Goal: Transaction & Acquisition: Purchase product/service

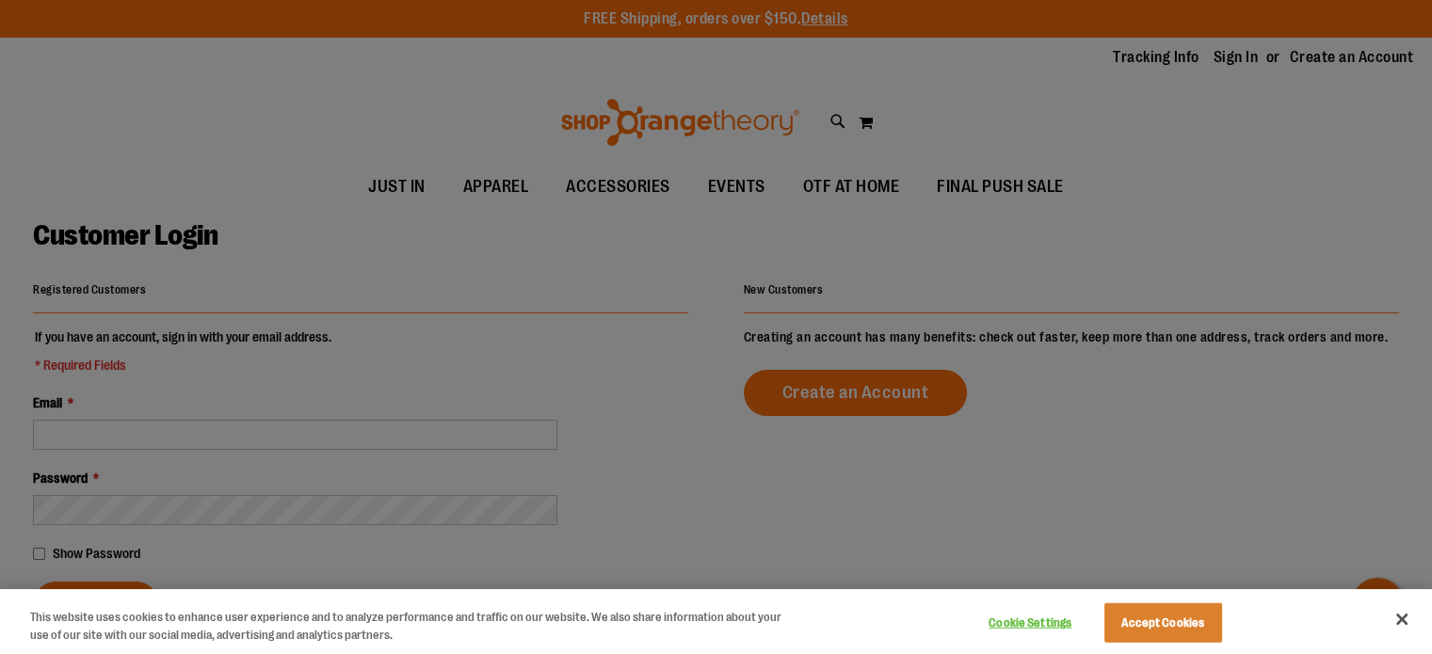
click at [820, 190] on div at bounding box center [716, 327] width 1432 height 654
click at [200, 433] on div at bounding box center [716, 327] width 1432 height 654
click at [143, 420] on div at bounding box center [716, 327] width 1432 height 654
click at [1179, 636] on button "Accept Cookies" at bounding box center [1164, 624] width 118 height 40
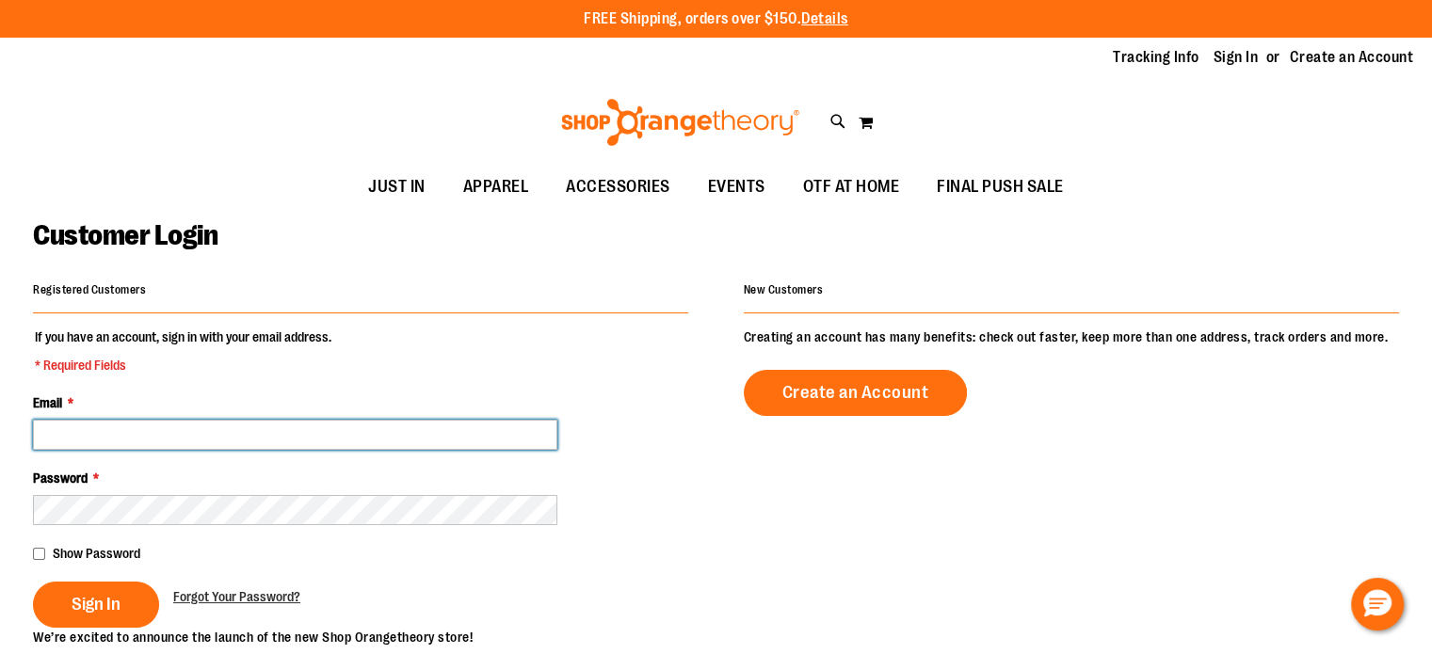
click at [285, 433] on input "Email *" at bounding box center [295, 435] width 524 height 30
type input "**********"
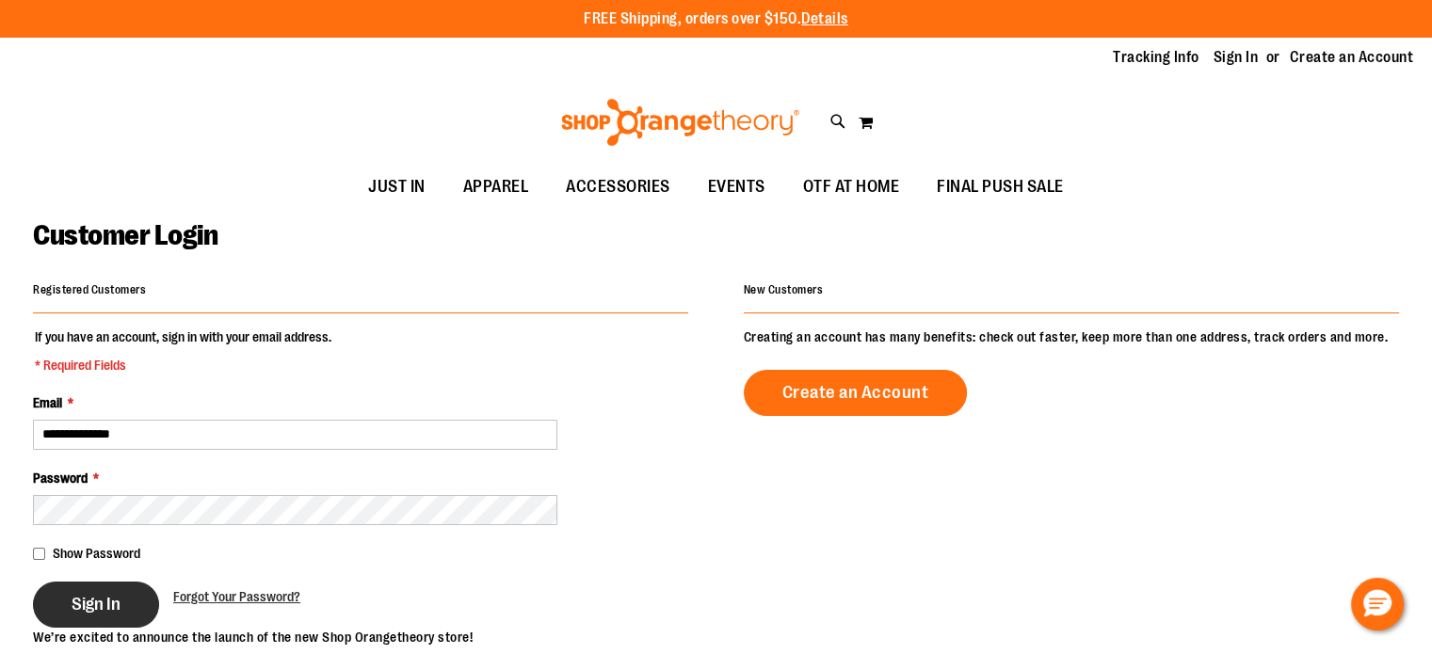
click at [105, 606] on span "Sign In" at bounding box center [96, 604] width 49 height 21
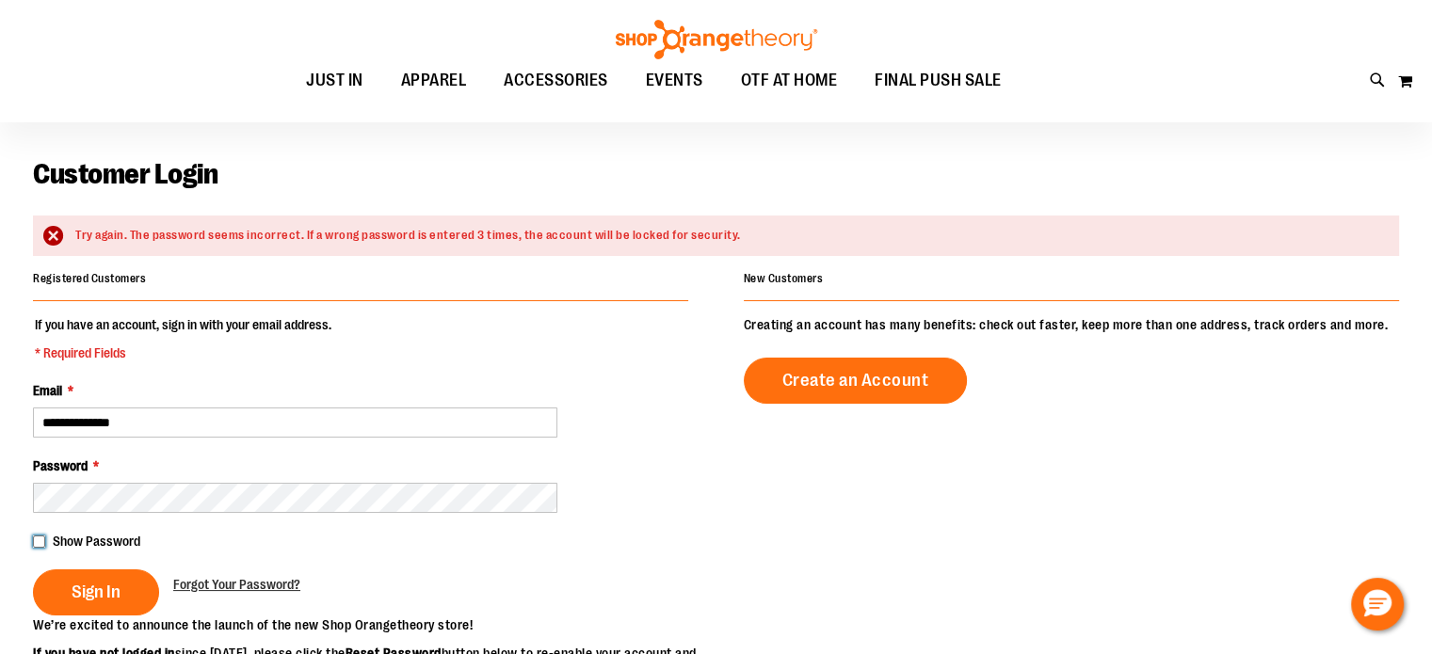
scroll to position [94, 0]
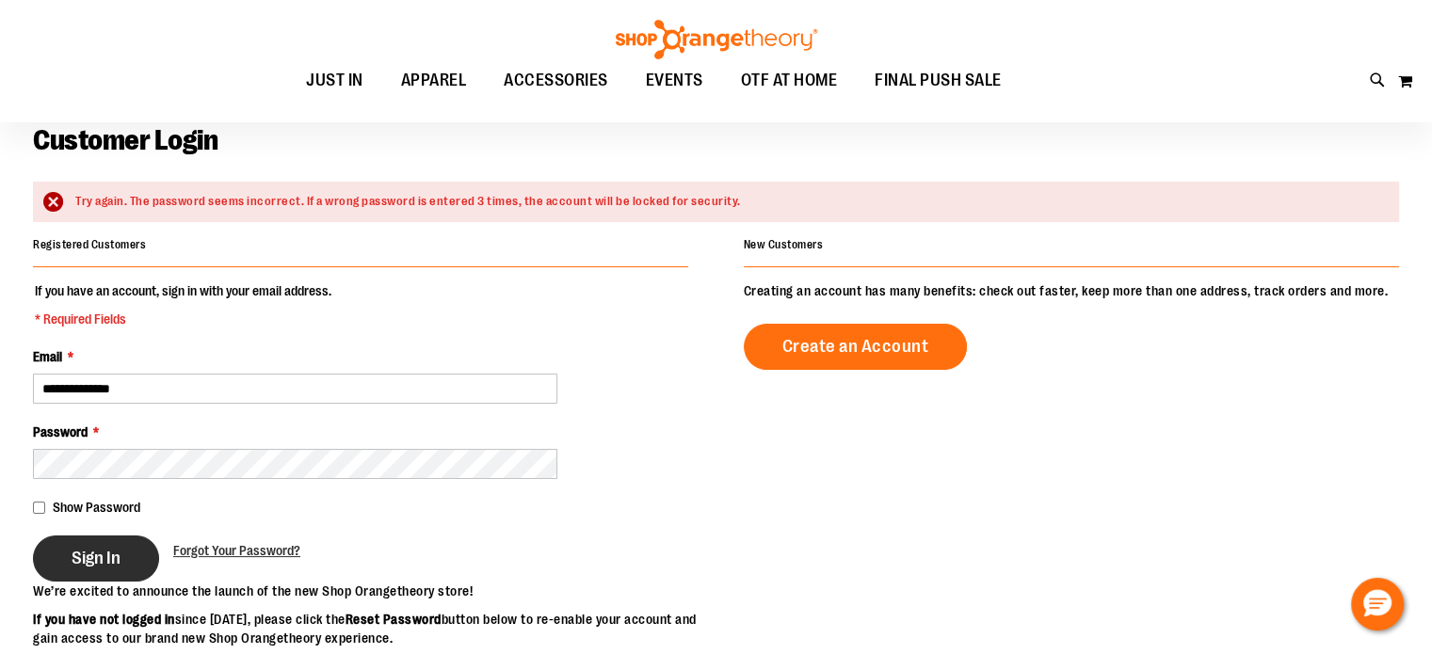
click at [123, 564] on button "Sign In" at bounding box center [96, 559] width 126 height 46
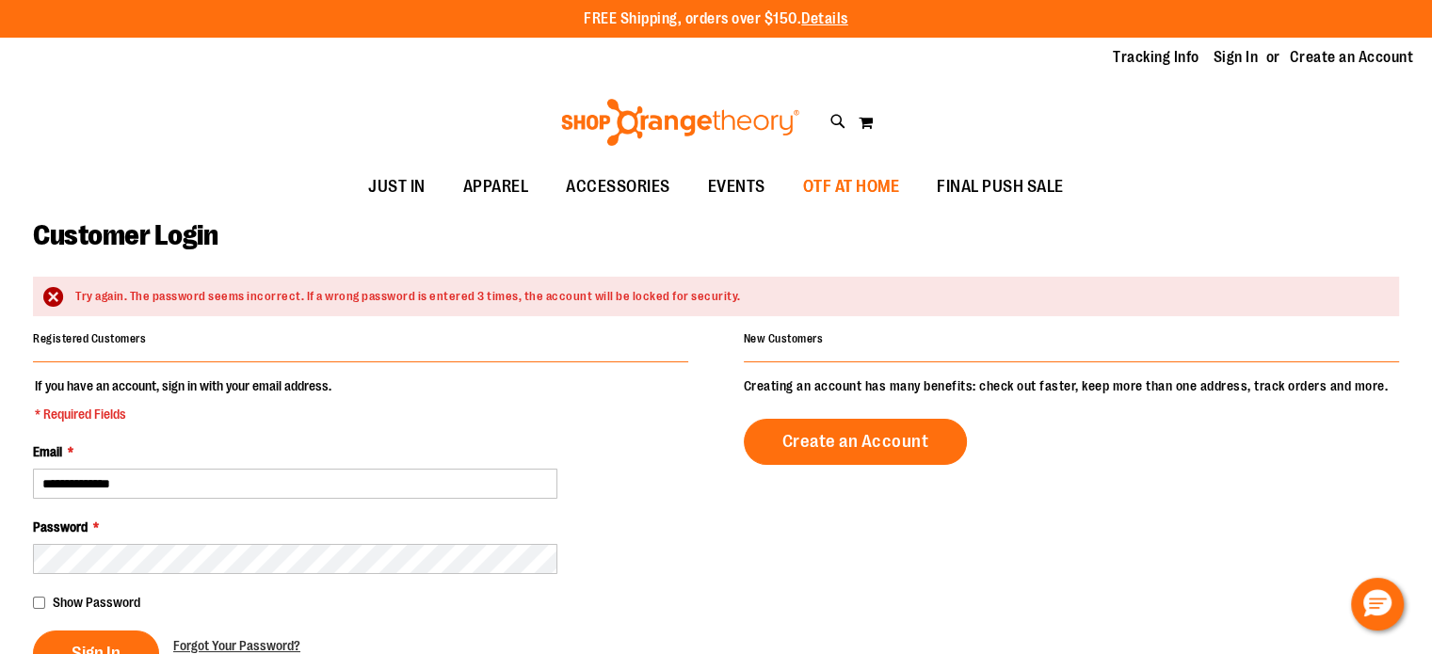
click at [879, 189] on span "OTF AT HOME" at bounding box center [851, 187] width 97 height 42
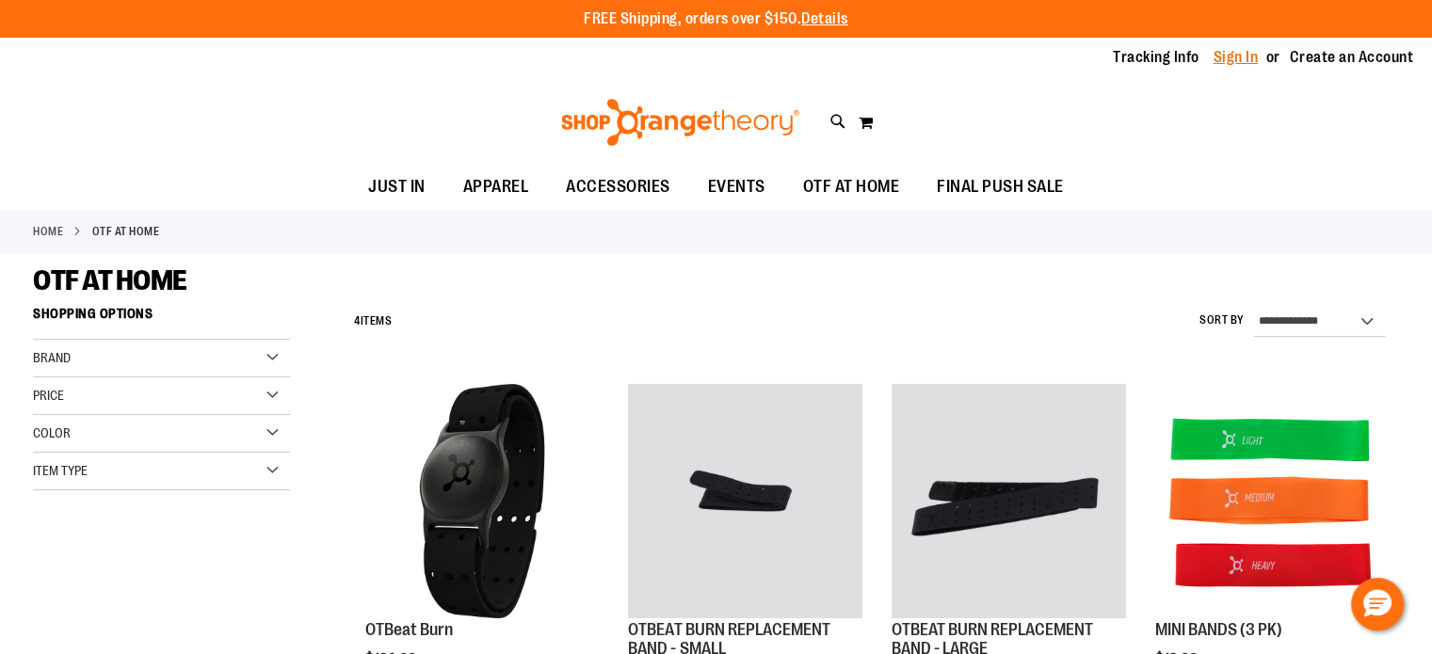
click at [1239, 57] on link "Sign In" at bounding box center [1236, 57] width 45 height 21
